Goal: Check status: Check status

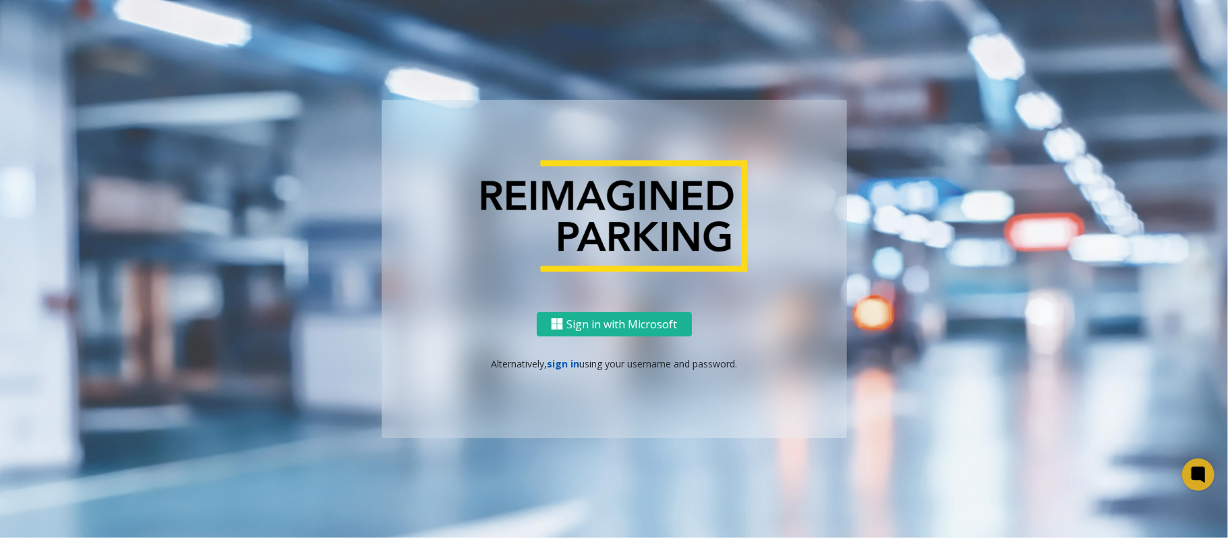
click at [557, 364] on link "sign in" at bounding box center [563, 363] width 32 height 13
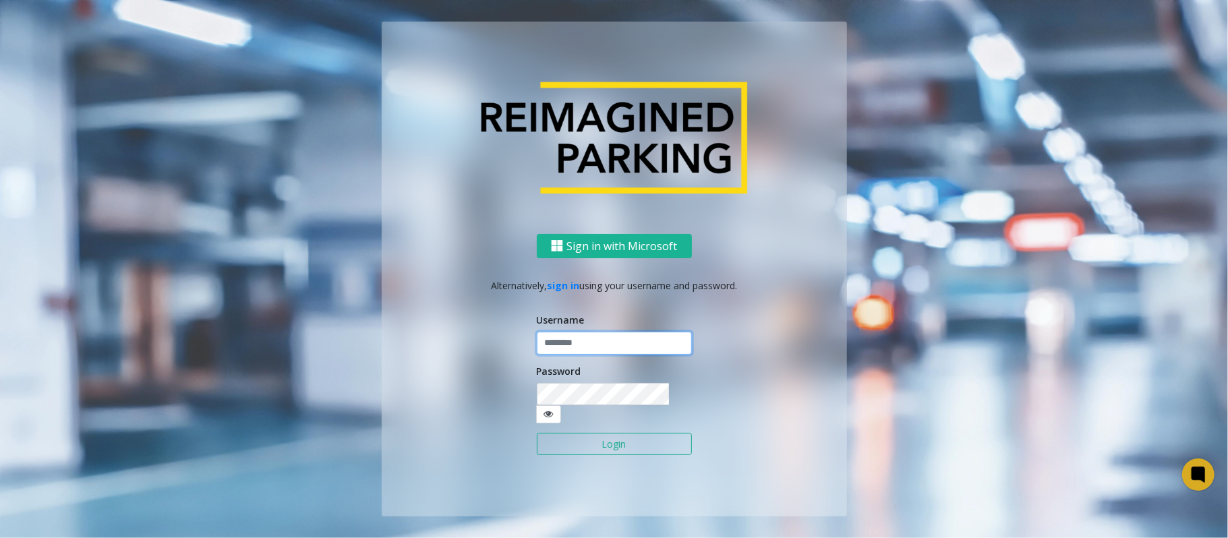
click at [570, 343] on input "text" at bounding box center [614, 343] width 155 height 23
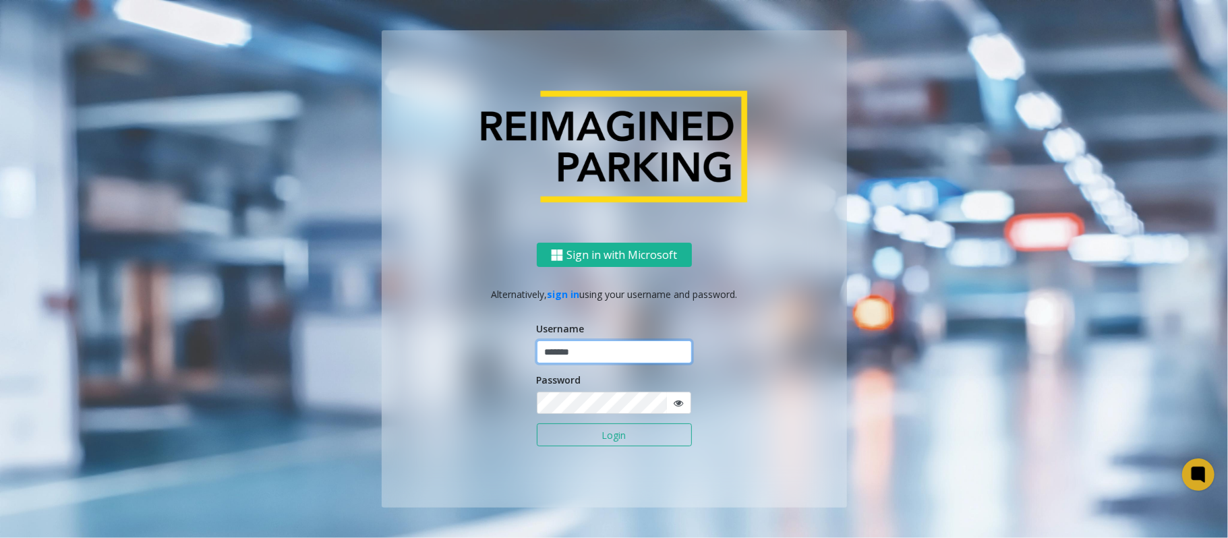
type input "*******"
click at [537, 423] on button "Login" at bounding box center [614, 434] width 155 height 23
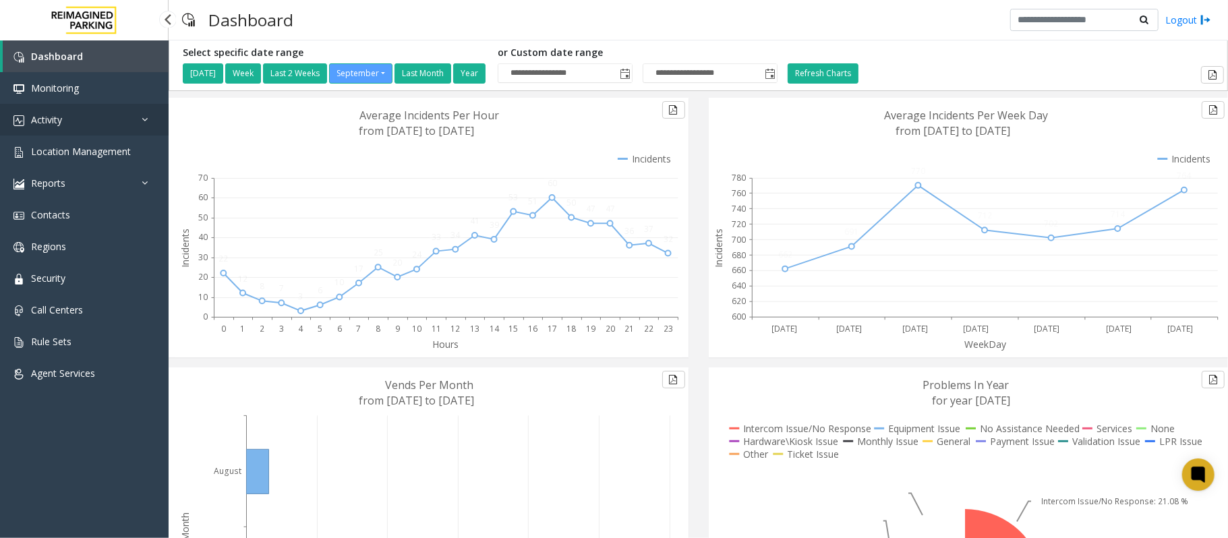
click at [62, 108] on link "Activity" at bounding box center [84, 120] width 169 height 32
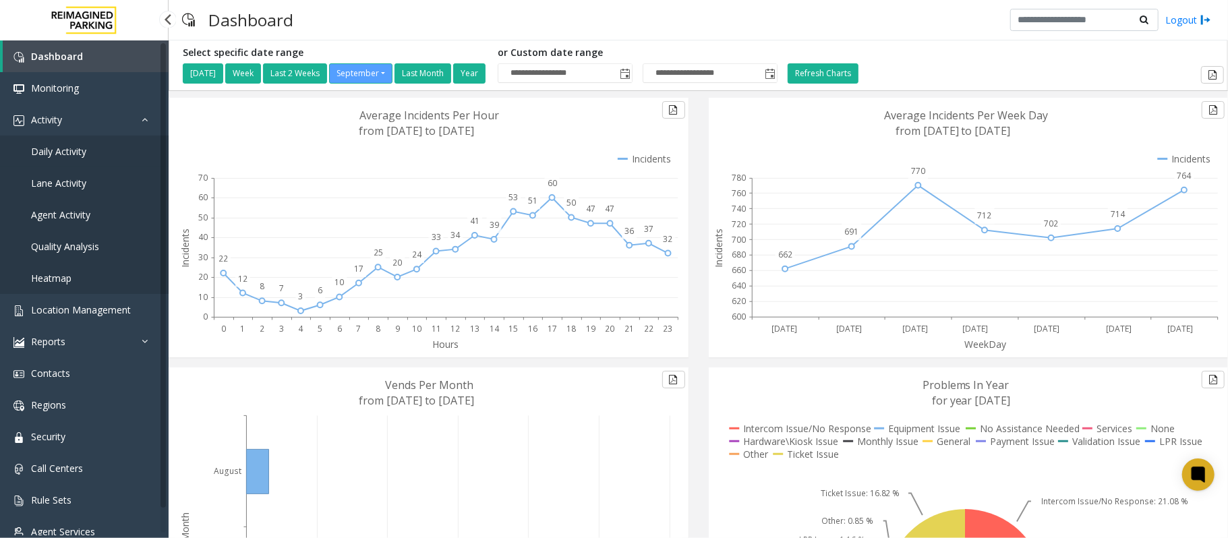
click at [69, 149] on span "Daily Activity" at bounding box center [58, 151] width 55 height 13
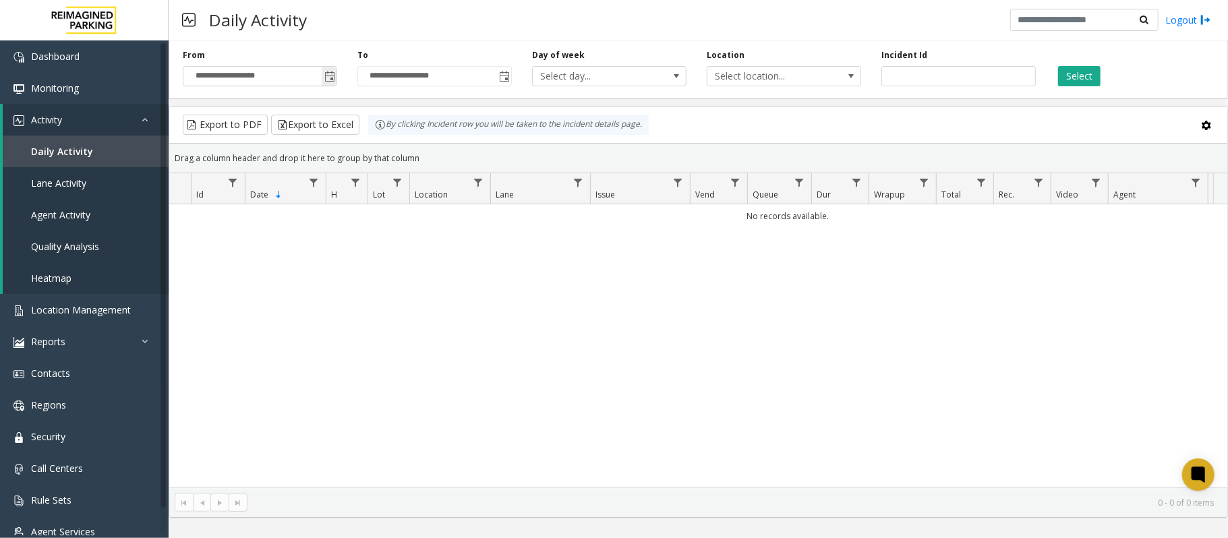
click at [329, 79] on span "Toggle popup" at bounding box center [329, 76] width 11 height 11
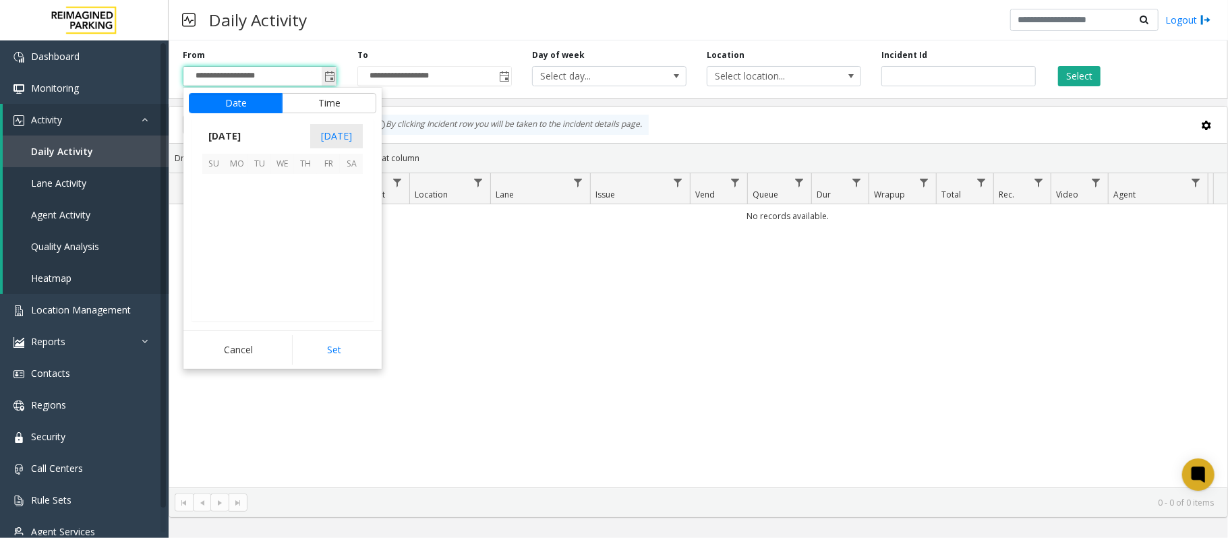
scroll to position [242014, 0]
click at [306, 228] on span "18" at bounding box center [305, 231] width 23 height 23
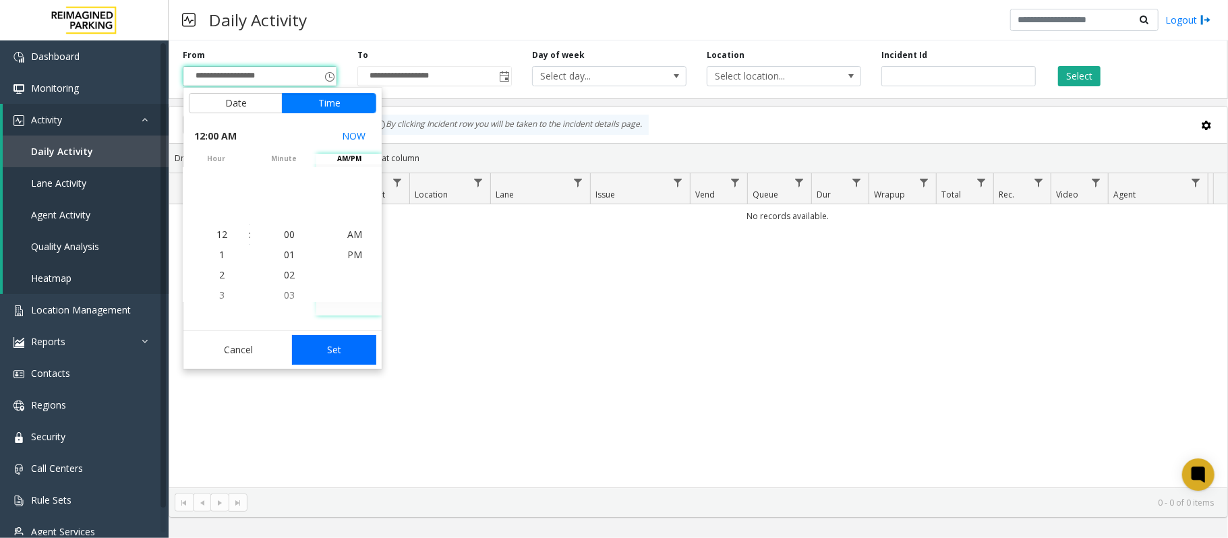
click at [344, 351] on button "Set" at bounding box center [334, 350] width 85 height 30
type input "**********"
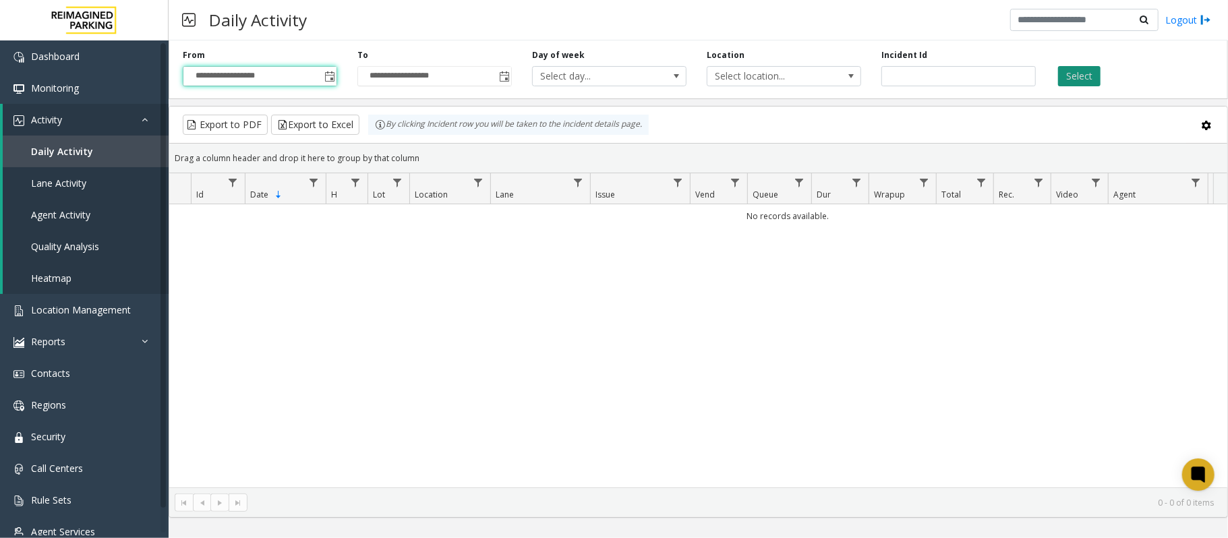
click at [1077, 80] on button "Select" at bounding box center [1079, 76] width 42 height 20
